Goal: Information Seeking & Learning: Understand process/instructions

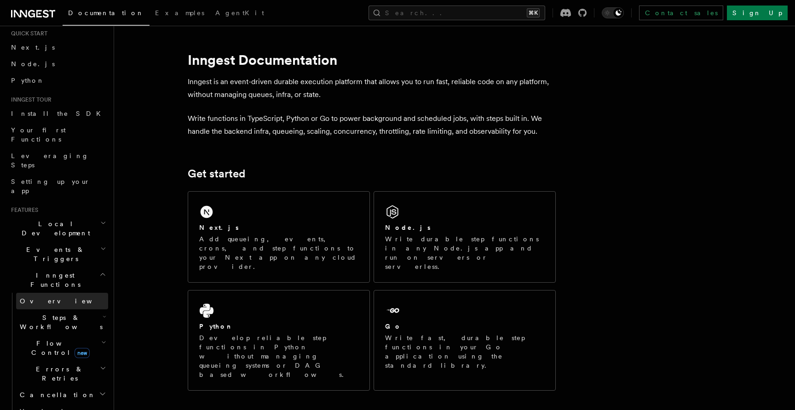
scroll to position [38, 0]
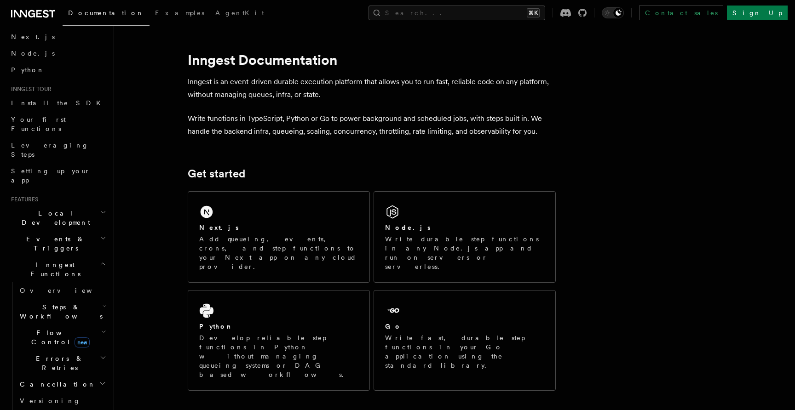
click at [40, 303] on span "Steps & Workflows" at bounding box center [59, 312] width 86 height 18
click at [59, 346] on span "Function steps" at bounding box center [64, 349] width 71 height 7
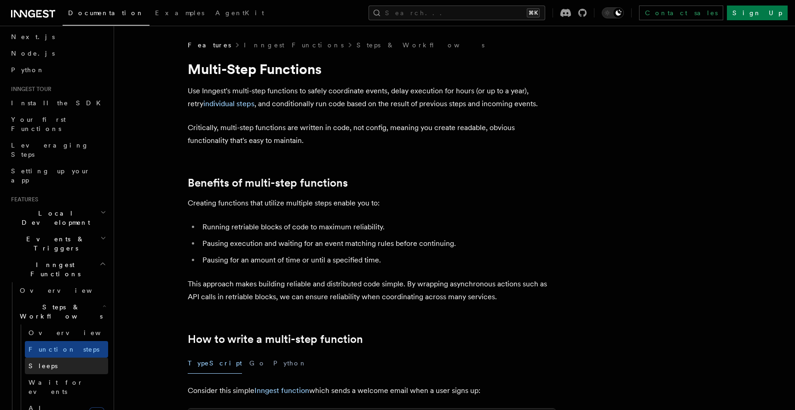
click at [53, 358] on link "Sleeps" at bounding box center [66, 366] width 83 height 17
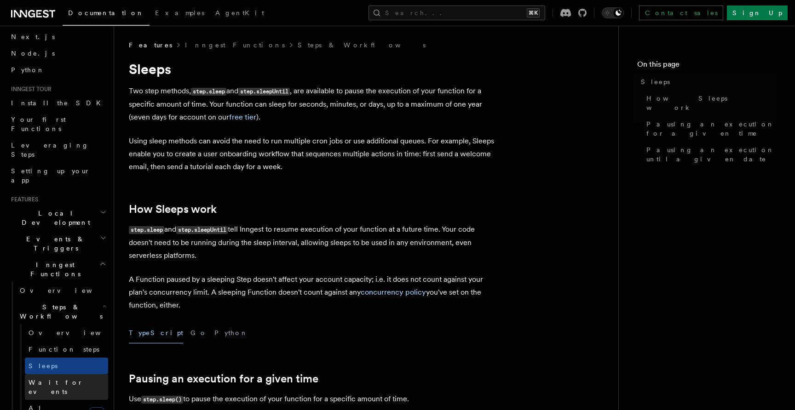
click at [53, 378] on span "Wait for events" at bounding box center [69, 387] width 80 height 18
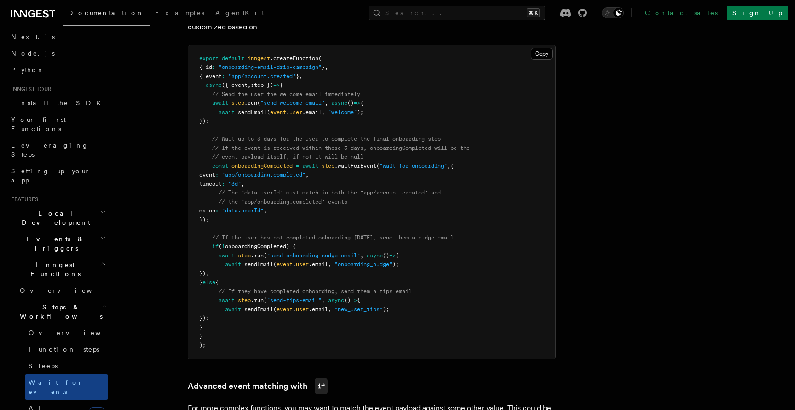
scroll to position [478, 0]
